Goal: Information Seeking & Learning: Learn about a topic

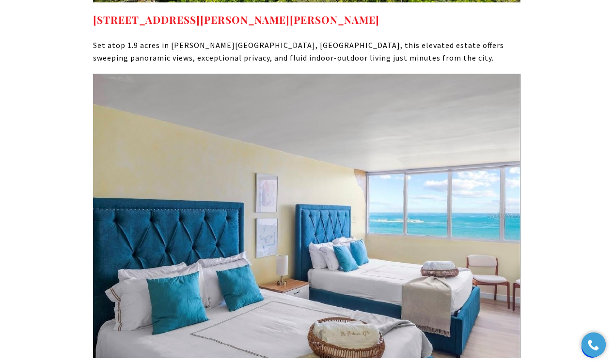
scroll to position [5978, 0]
